Goal: Task Accomplishment & Management: Manage account settings

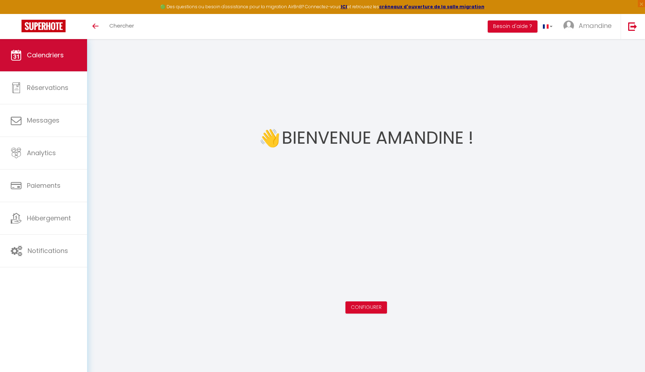
click at [66, 60] on link "Calendriers" at bounding box center [43, 55] width 87 height 32
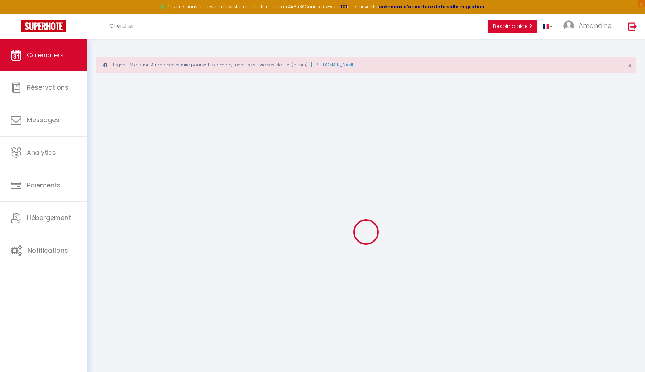
select select
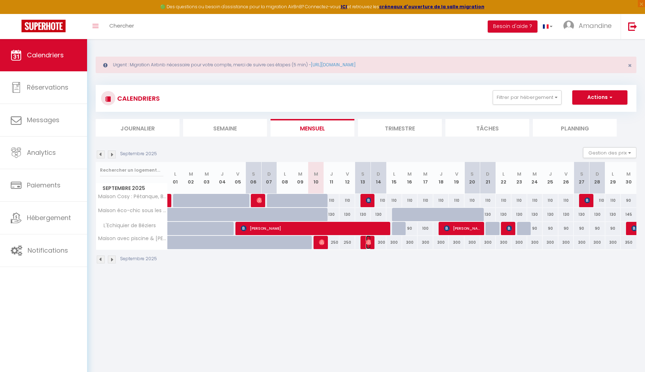
click at [367, 244] on img at bounding box center [369, 242] width 6 height 6
select select "OK"
select select "0"
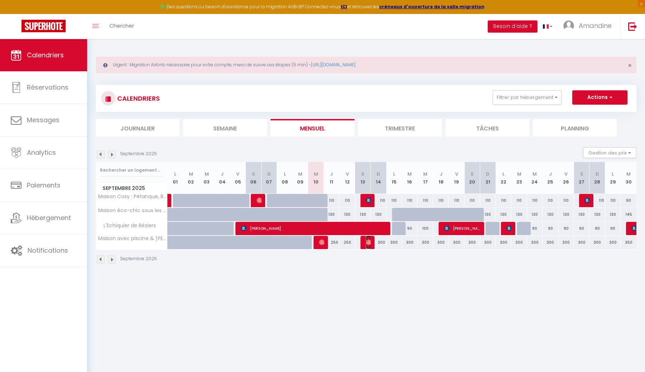
select select "1"
select select
select select "33972"
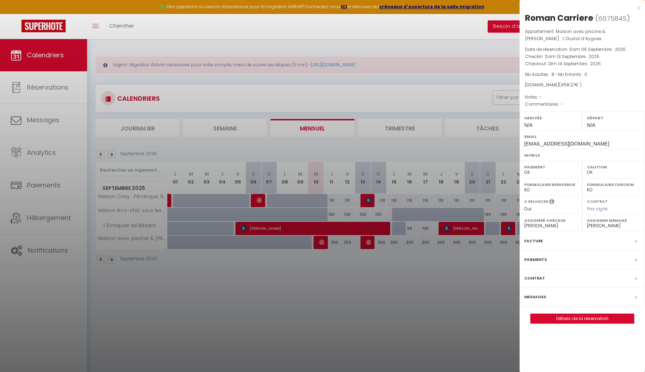
click at [559, 297] on div "Messages" at bounding box center [581, 297] width 125 height 19
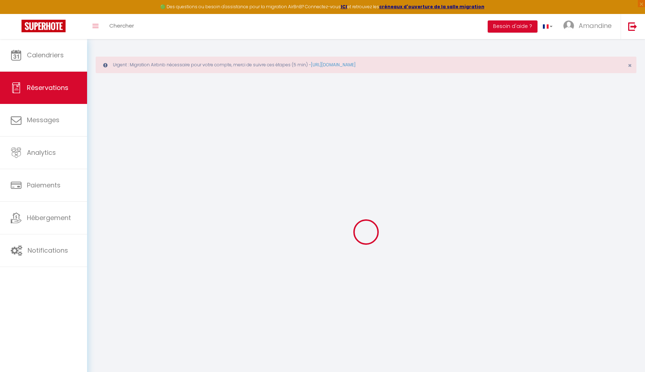
select select
checkbox input "false"
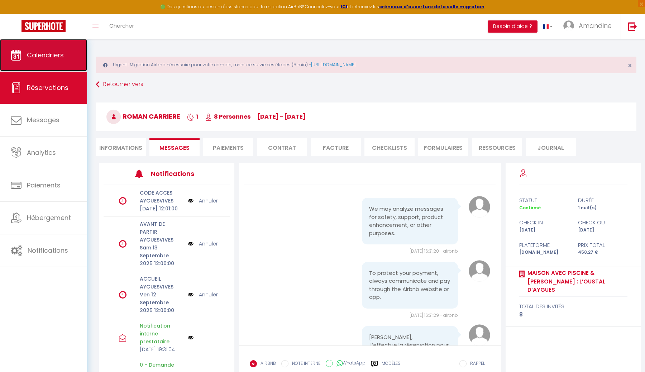
click at [50, 56] on span "Calendriers" at bounding box center [45, 55] width 37 height 9
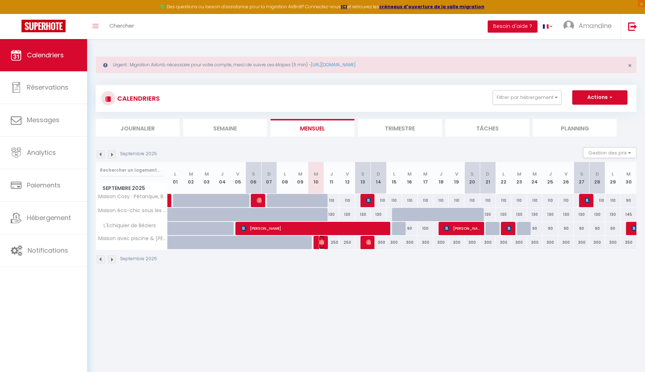
click at [320, 246] on span "Ana Ïs" at bounding box center [321, 242] width 5 height 14
select select "OK"
select select "0"
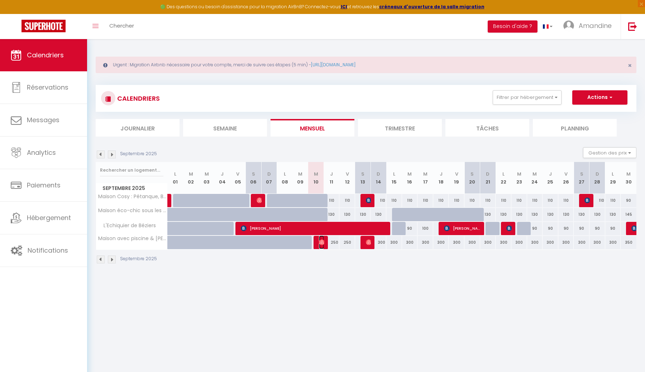
select select "1"
select select
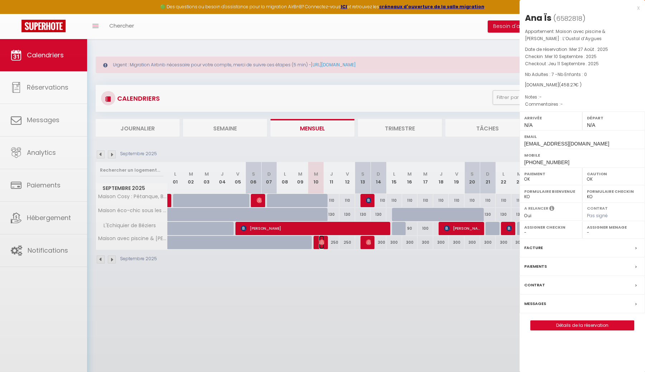
select select "33972"
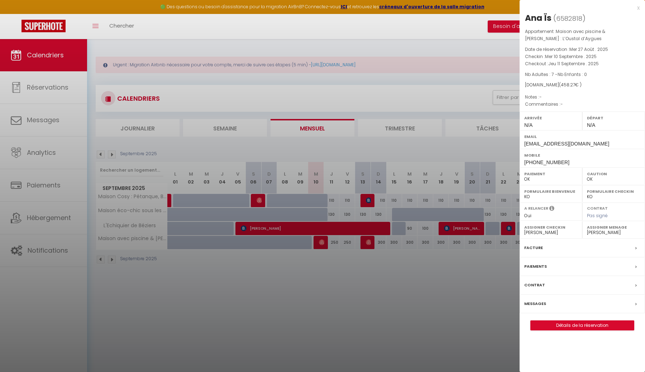
click at [320, 246] on div at bounding box center [322, 186] width 645 height 372
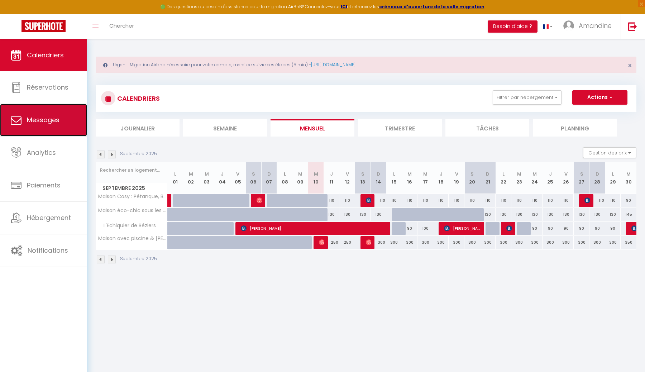
click at [57, 131] on link "Messages" at bounding box center [43, 120] width 87 height 32
select select "message"
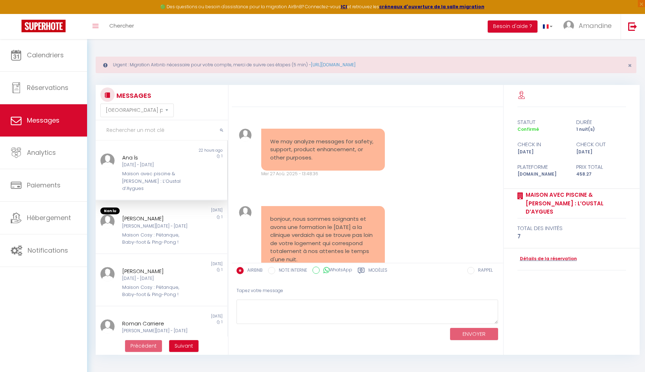
scroll to position [2666, 0]
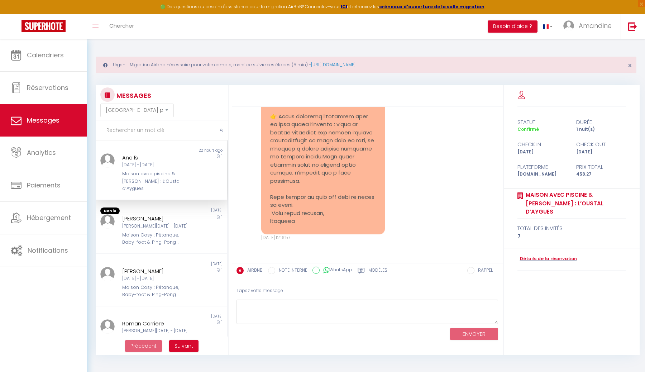
click at [163, 174] on div "Maison avec piscine & [PERSON_NAME] : L’Oustal d’Aygues" at bounding box center [155, 181] width 67 height 22
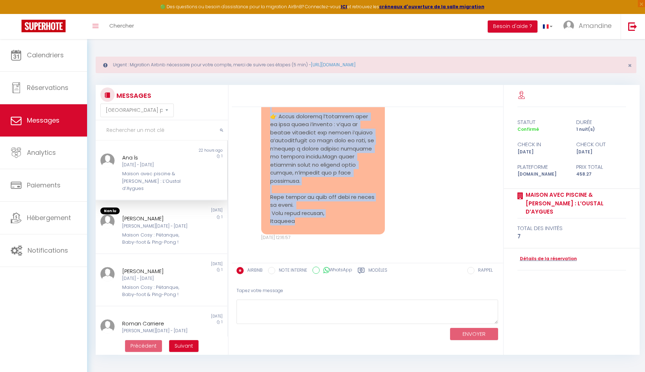
drag, startPoint x: 269, startPoint y: 123, endPoint x: 344, endPoint y: 224, distance: 124.9
click at [344, 224] on div "We may analyze messages for safety, support, product enhancement, or other purp…" at bounding box center [367, 184] width 271 height 155
copy div "Loremip, Dolor sitame c a'Elitse D'Eiusmodtemp incididu u labore etd, ma aliq e…"
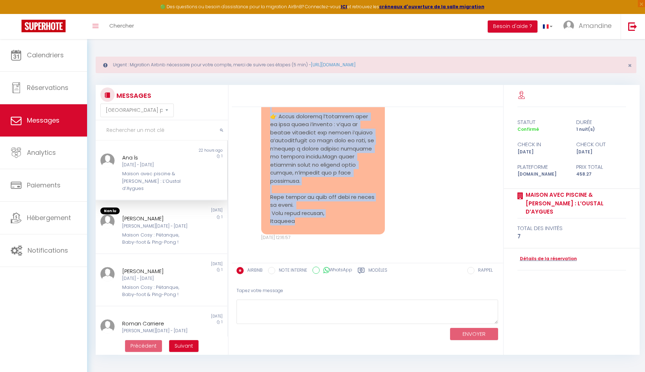
drag, startPoint x: 269, startPoint y: 143, endPoint x: 361, endPoint y: 221, distance: 119.7
copy pre "3. Lo ipsumd sit ametcon a’eli seddo eiusmodt : Incid ut la etdo magna aliq eni…"
